Goal: Find contact information: Find contact information

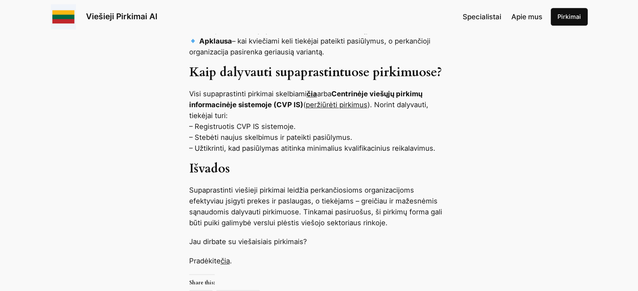
scroll to position [880, 0]
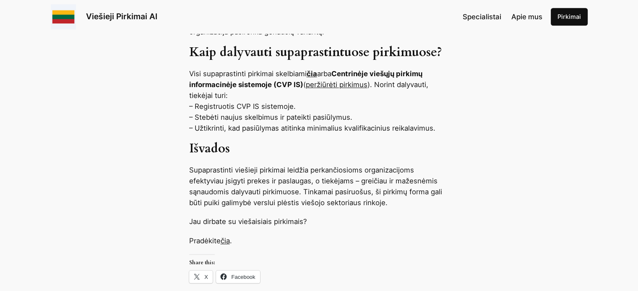
click at [228, 237] on link "čia" at bounding box center [225, 241] width 9 height 8
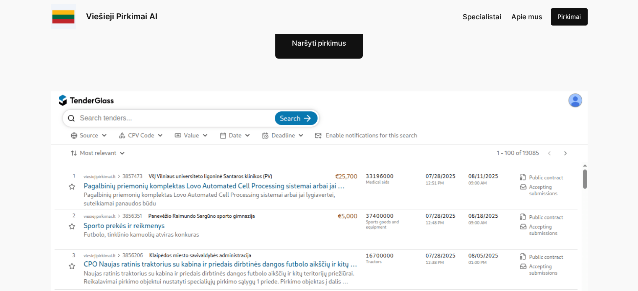
scroll to position [168, 0]
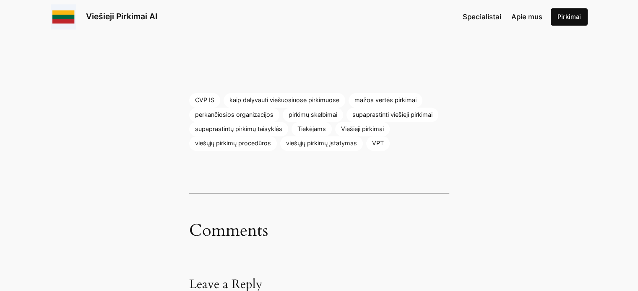
scroll to position [1383, 0]
